Goal: Ask a question

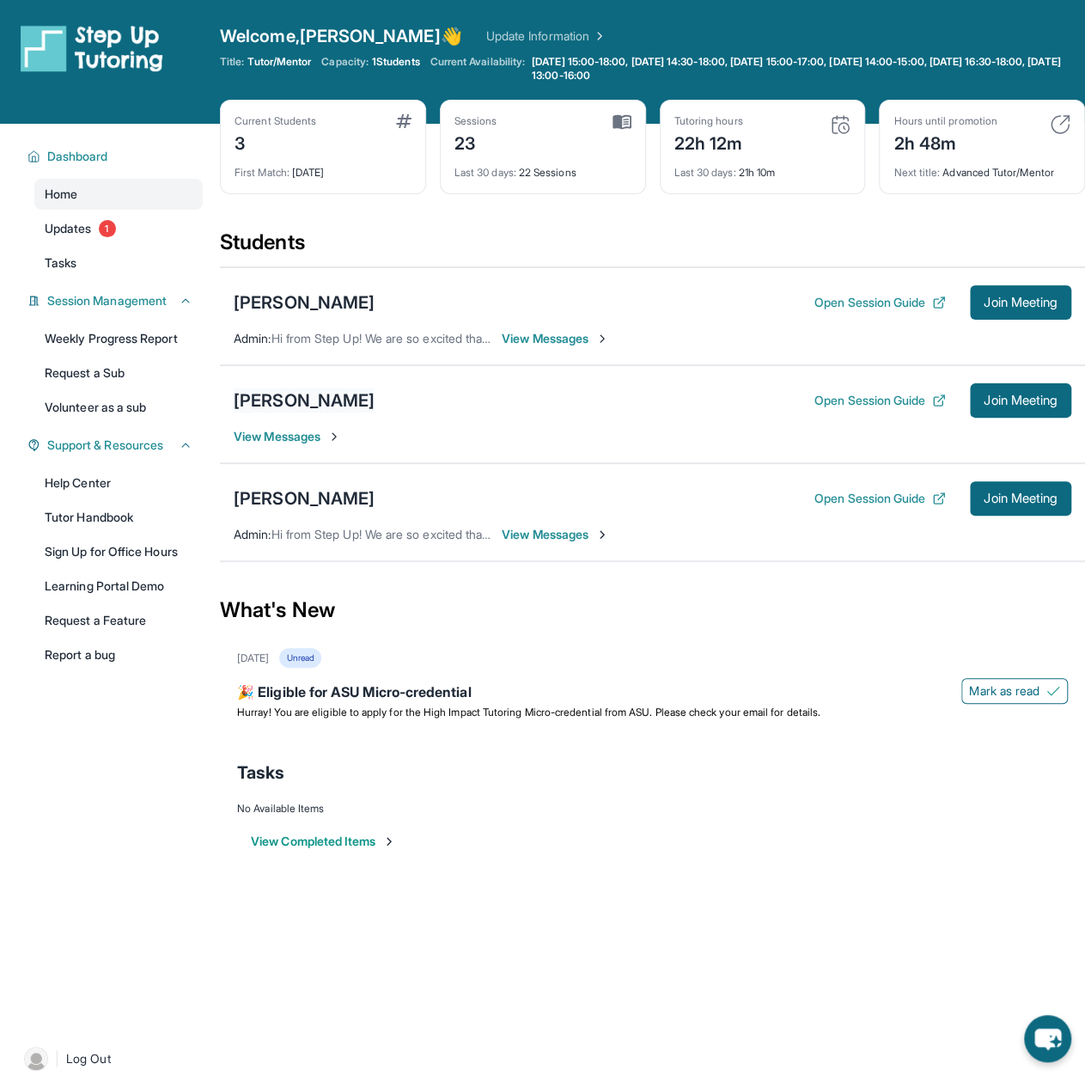
click at [312, 405] on div "[PERSON_NAME]" at bounding box center [304, 400] width 141 height 24
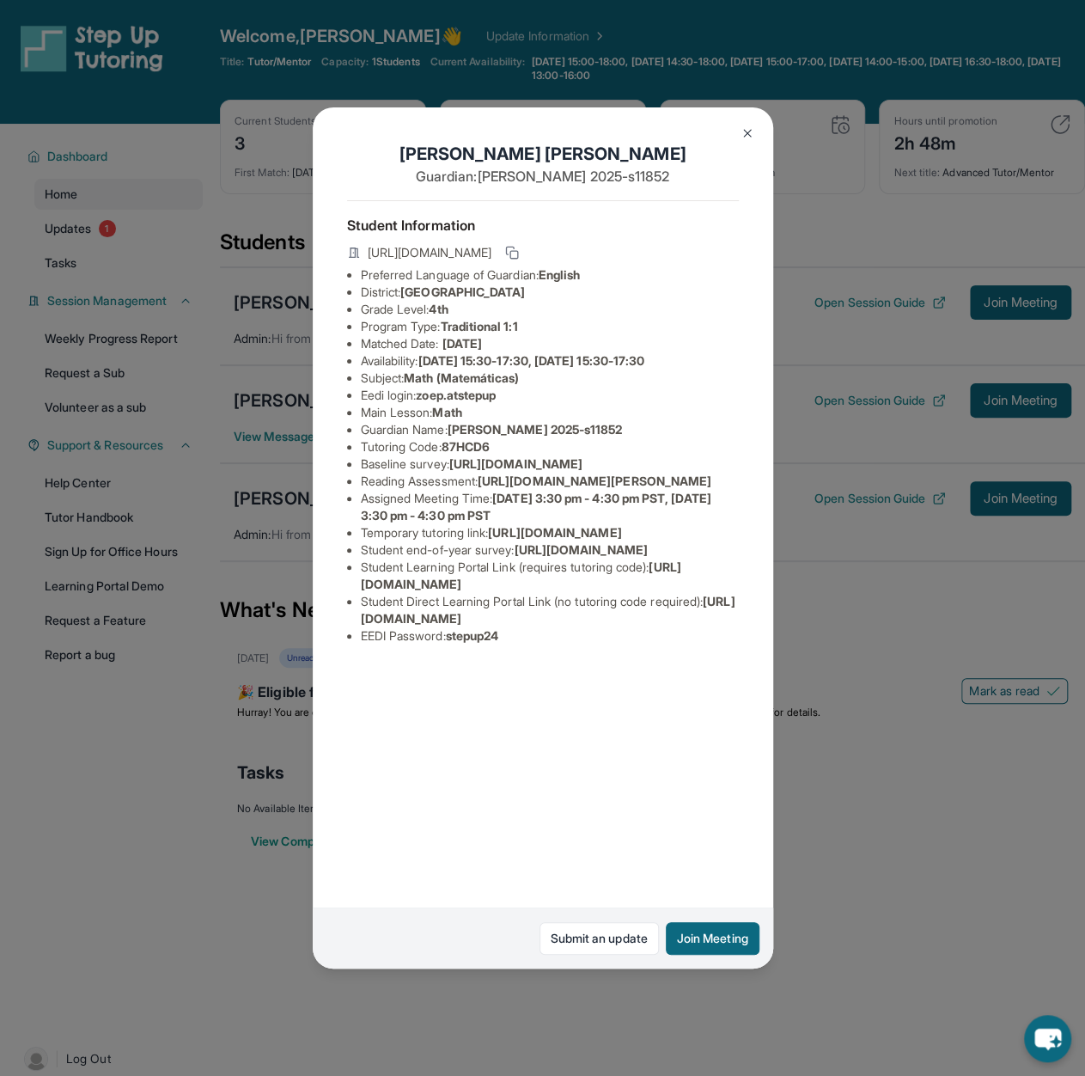
click at [747, 137] on img at bounding box center [748, 133] width 14 height 14
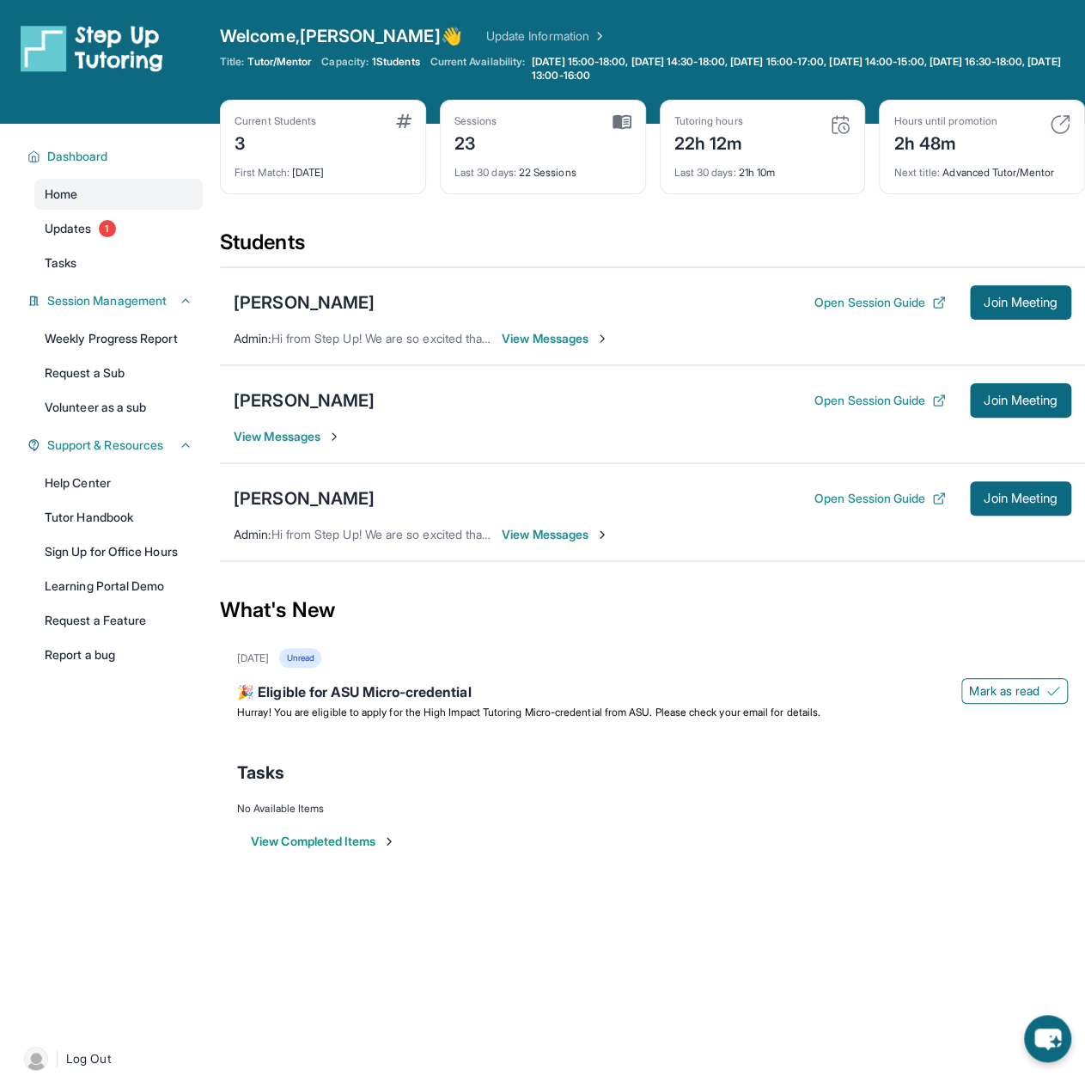
click at [308, 434] on span "View Messages" at bounding box center [287, 436] width 107 height 17
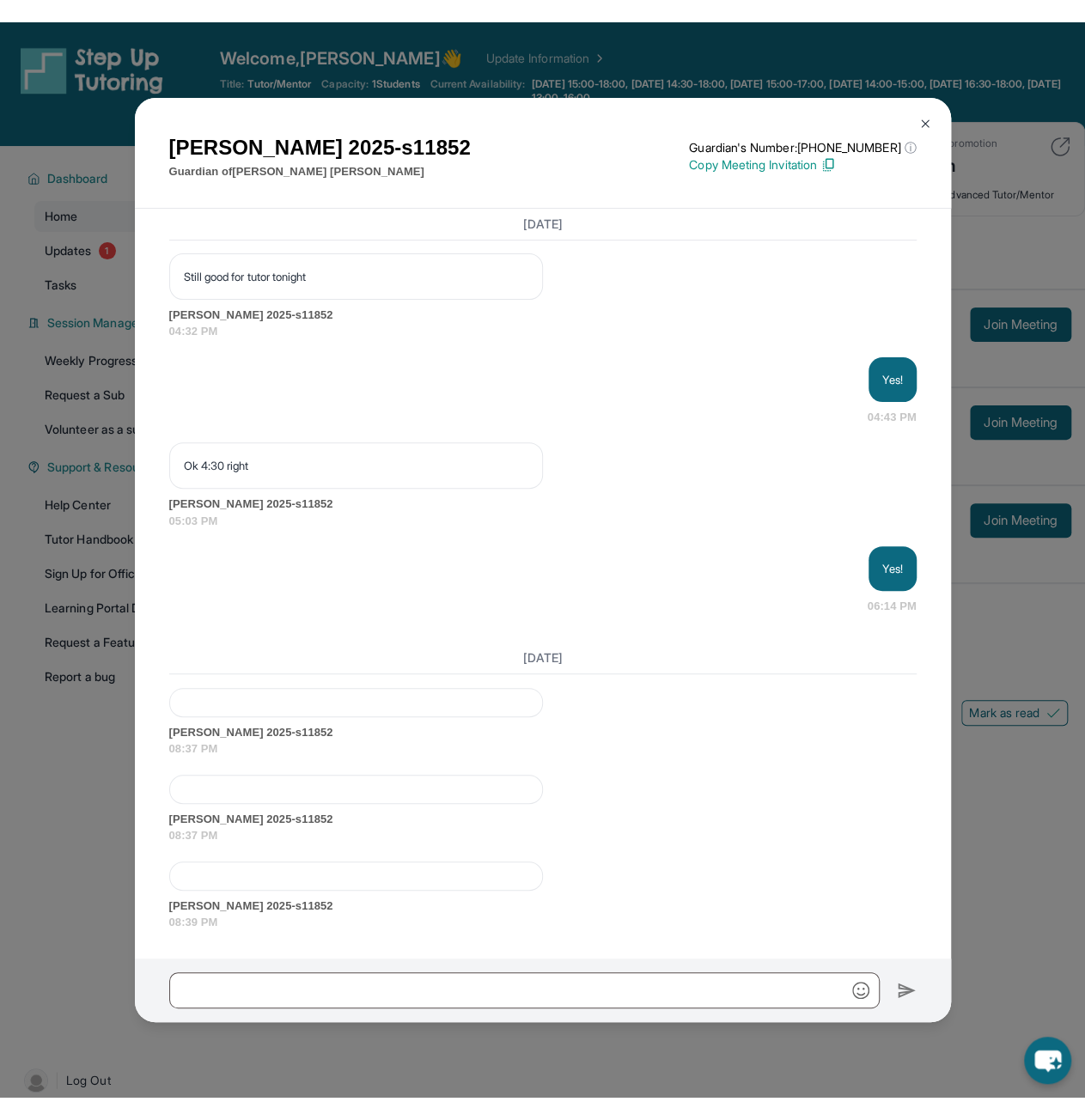
scroll to position [10368, 0]
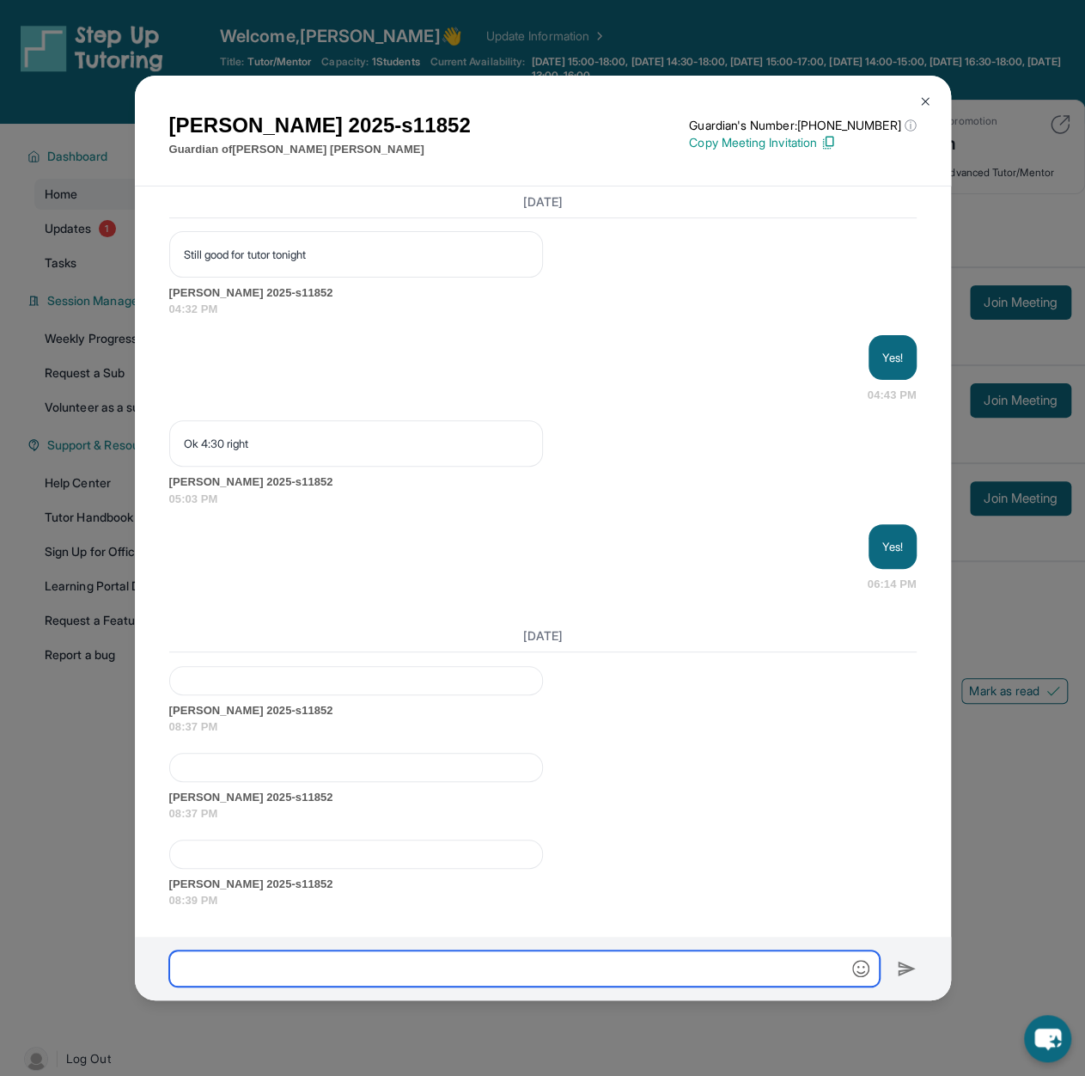
click at [560, 970] on input "text" at bounding box center [524, 968] width 711 height 36
type input "**********"
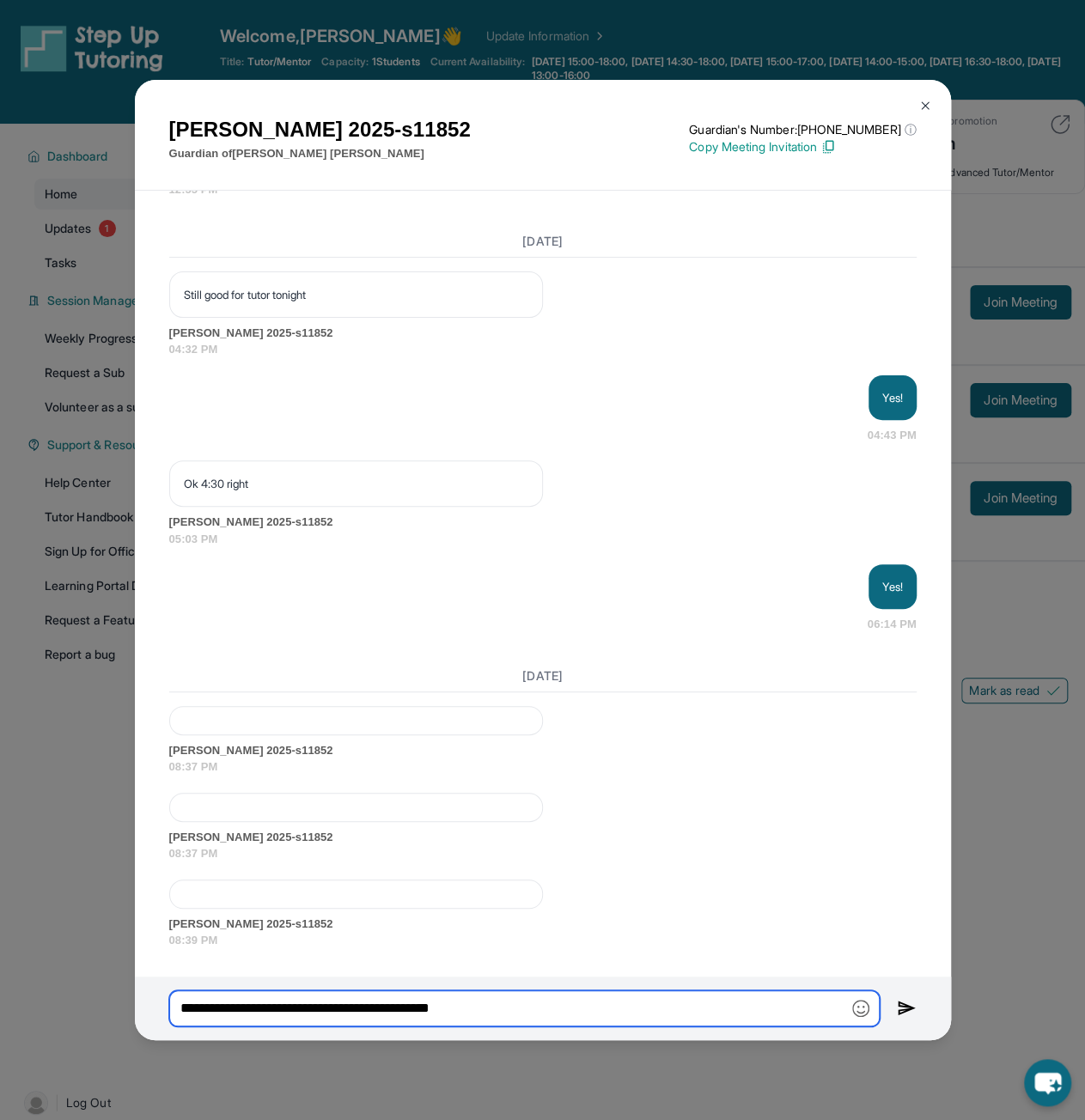
scroll to position [10332, 0]
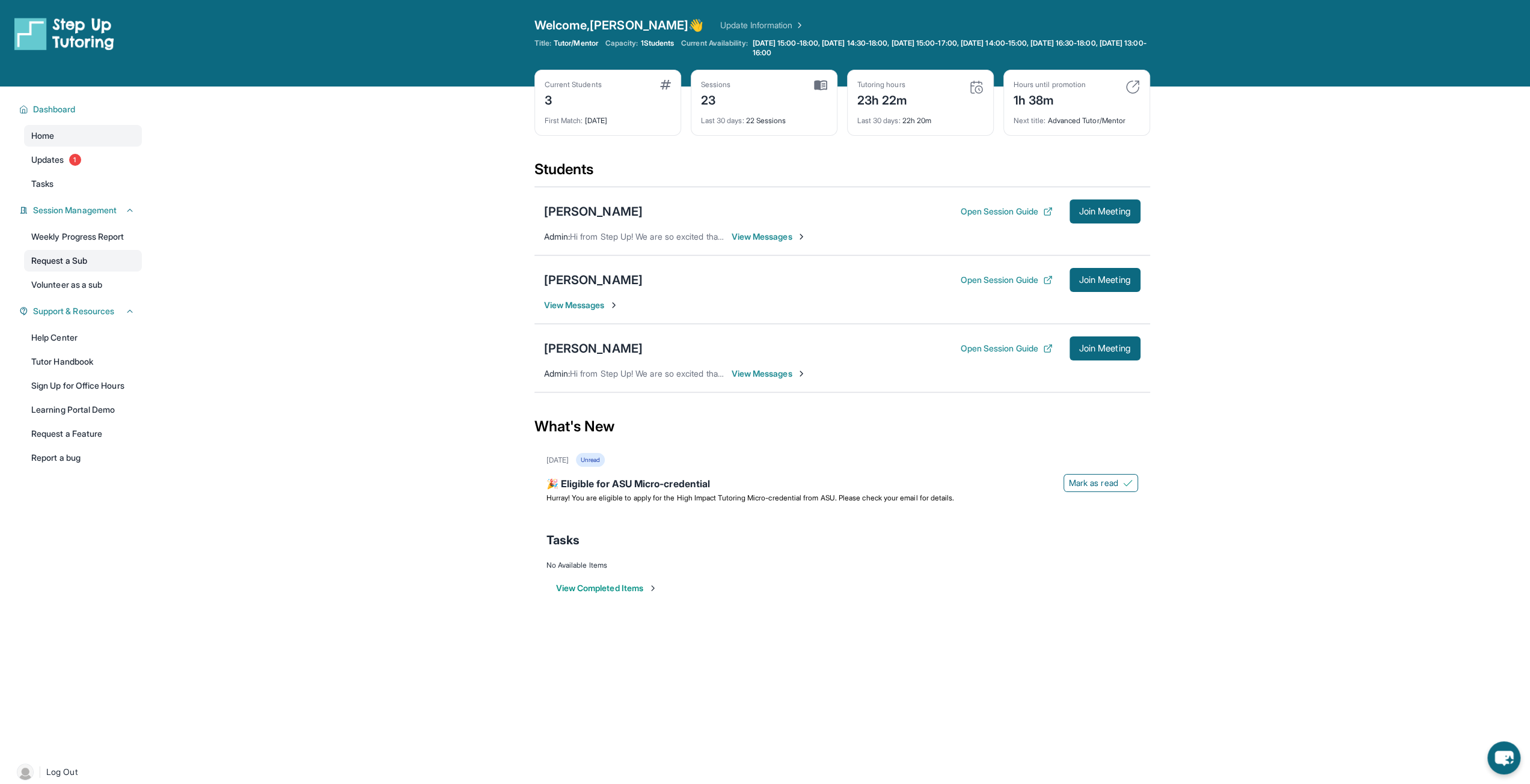
click at [88, 262] on link "Request a Sub" at bounding box center [83, 260] width 118 height 22
